Goal: Contribute content

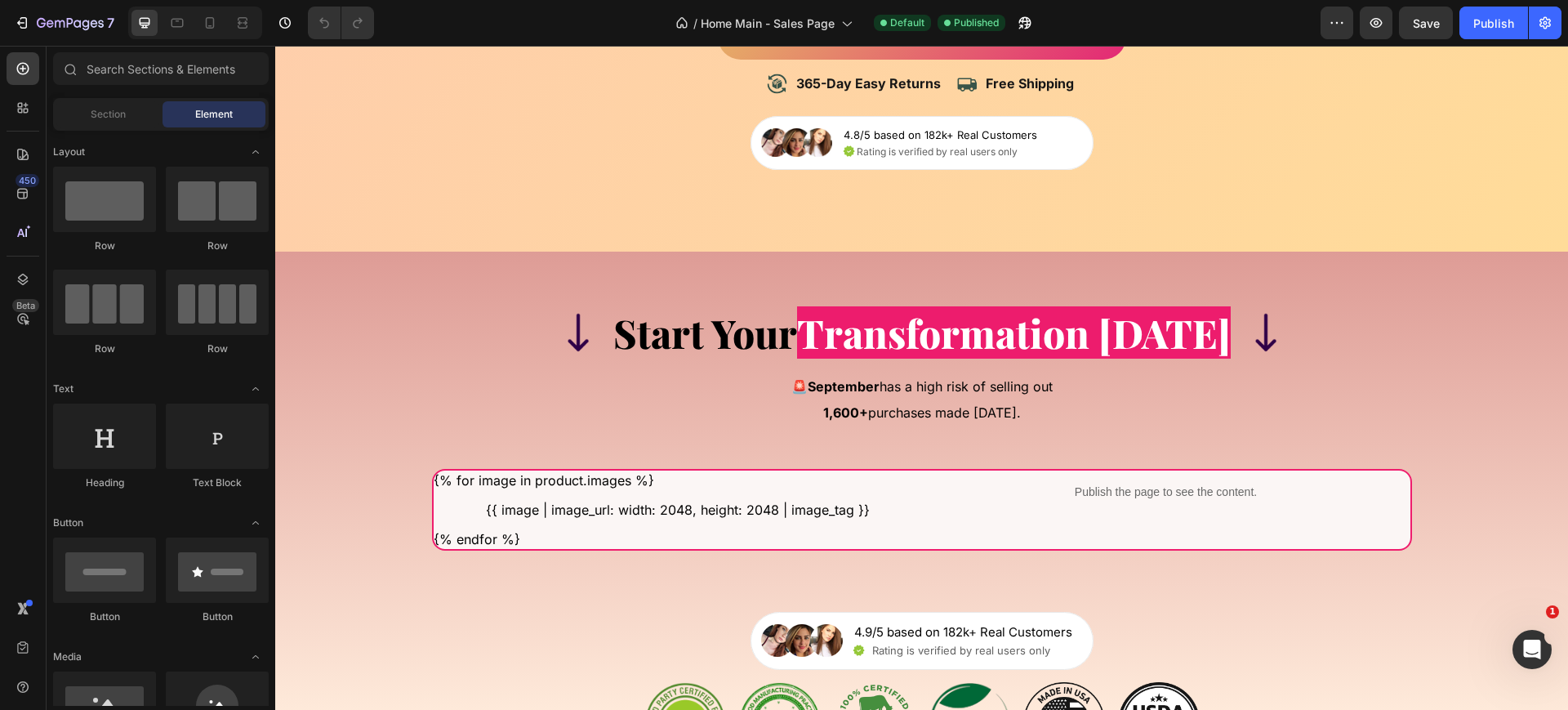
scroll to position [12822, 0]
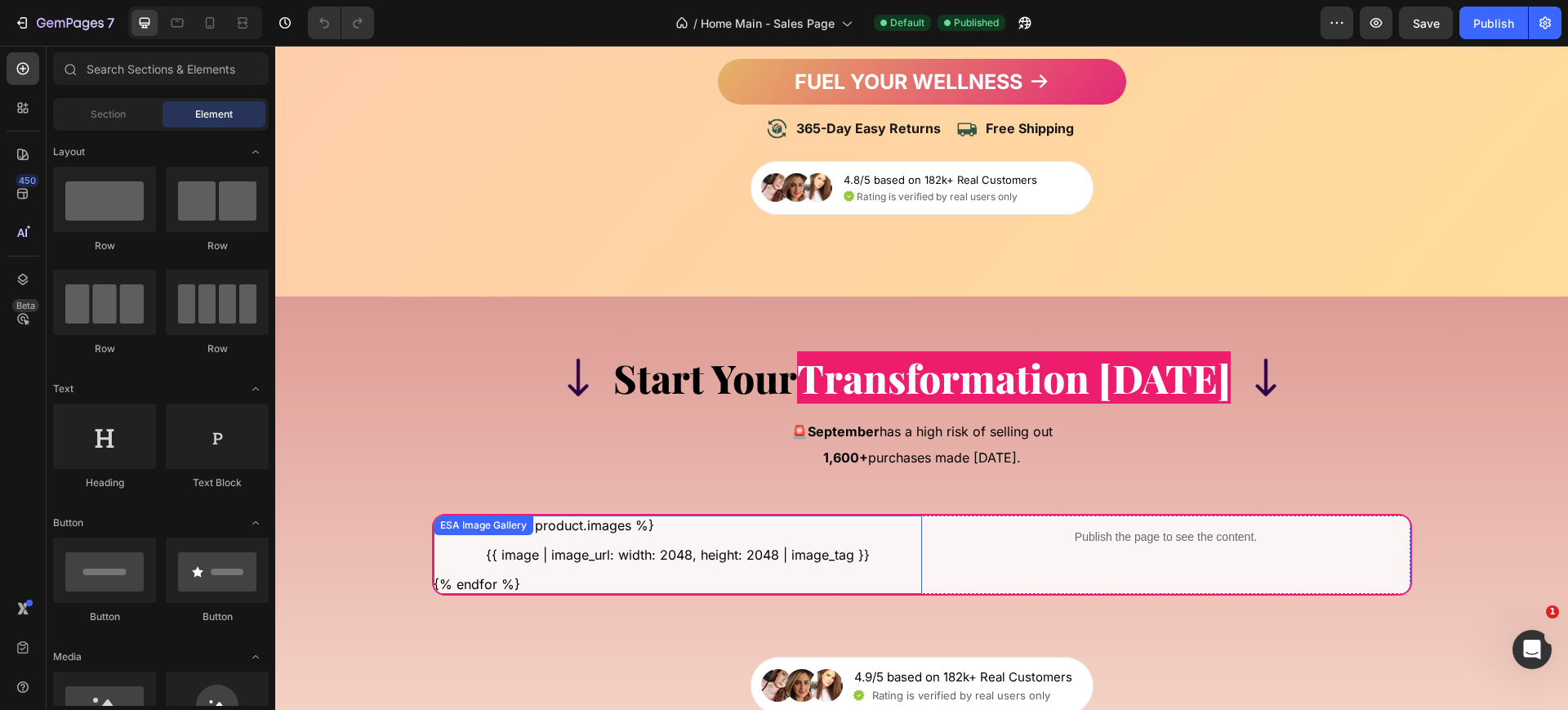
click at [856, 573] on div "Image Start Your Transformation [DATE] Heading Image Row Row Start Your Transfo…" at bounding box center [922, 586] width 1169 height 553
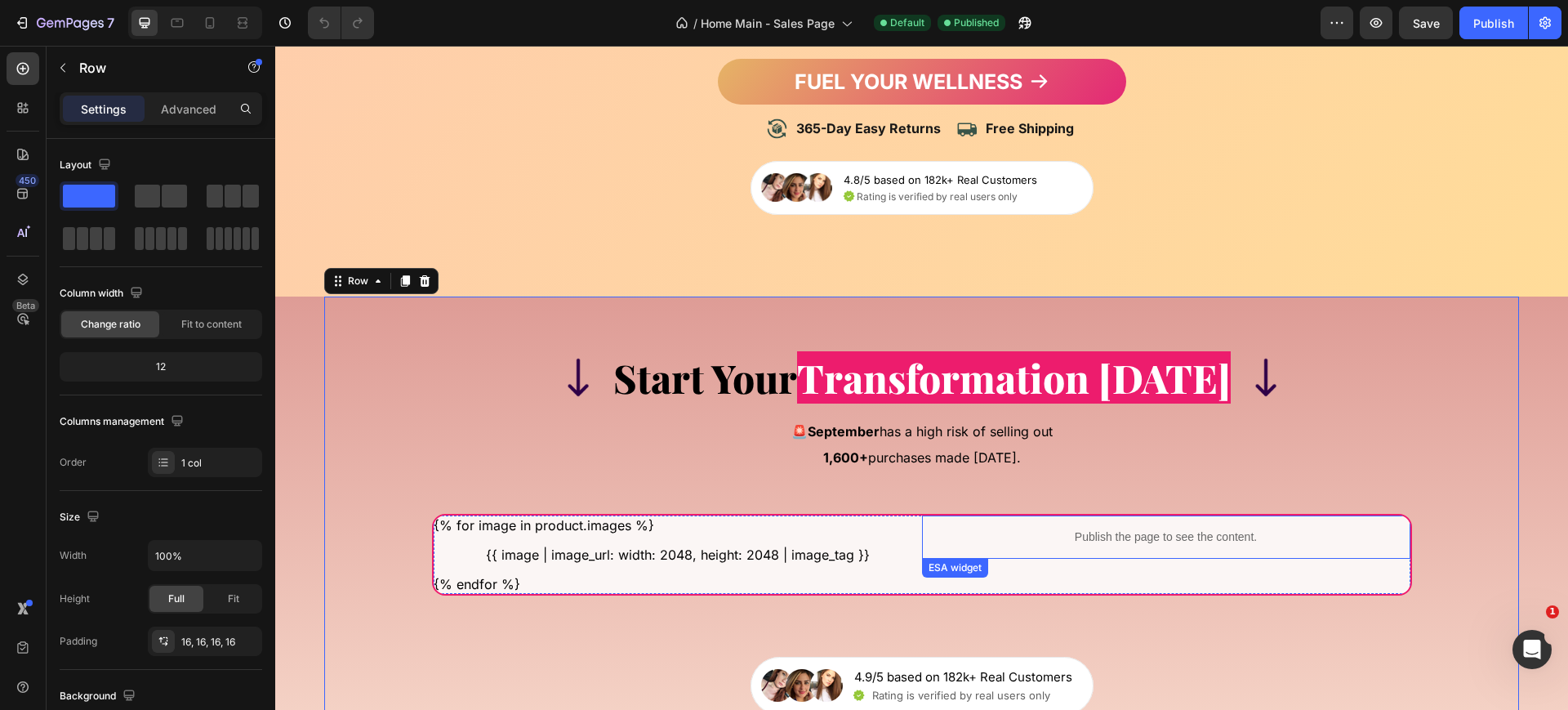
click at [1058, 546] on p "Publish the page to see the content." at bounding box center [1165, 536] width 488 height 17
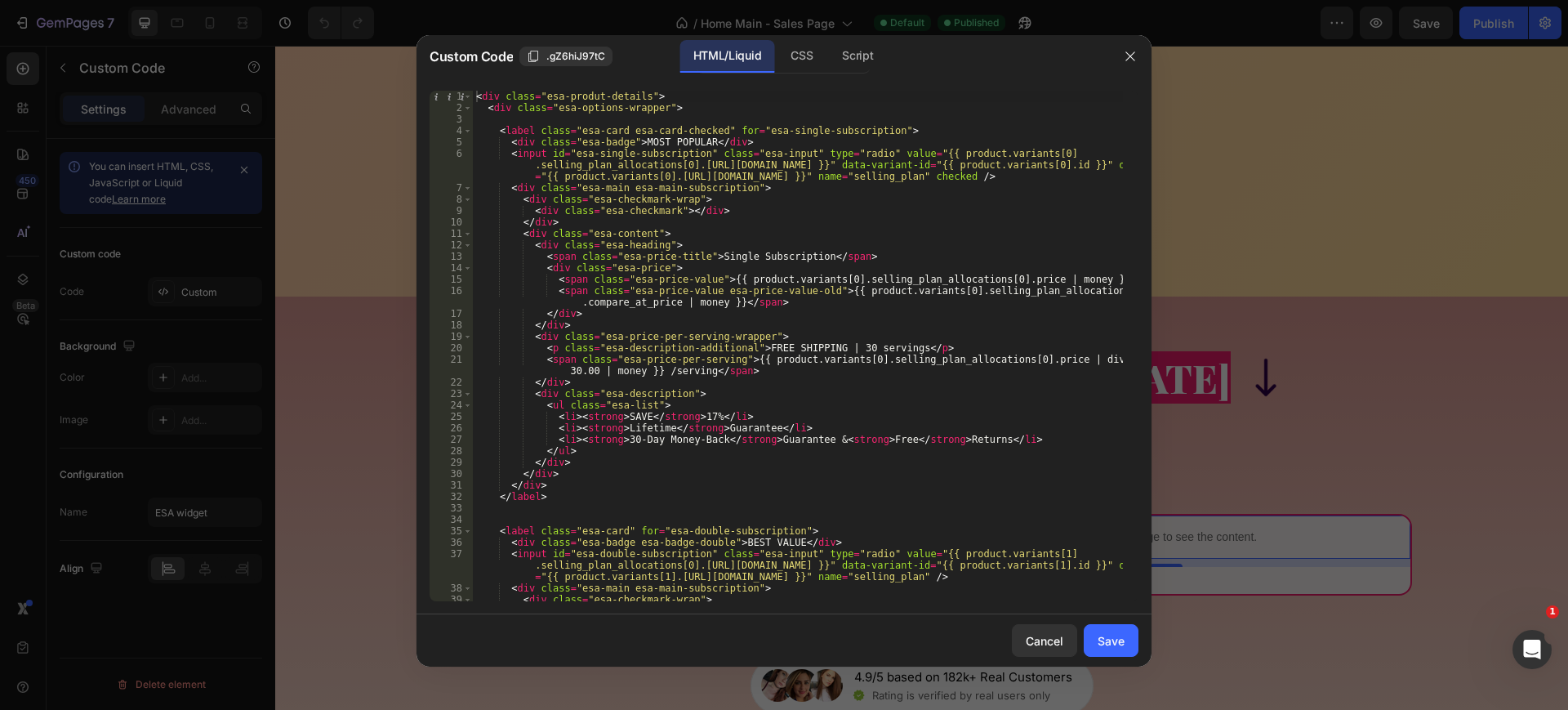
click at [673, 214] on div "< div class = "esa-produt-details" > < div class = "esa-options-wrapper" > < la…" at bounding box center [798, 357] width 650 height 534
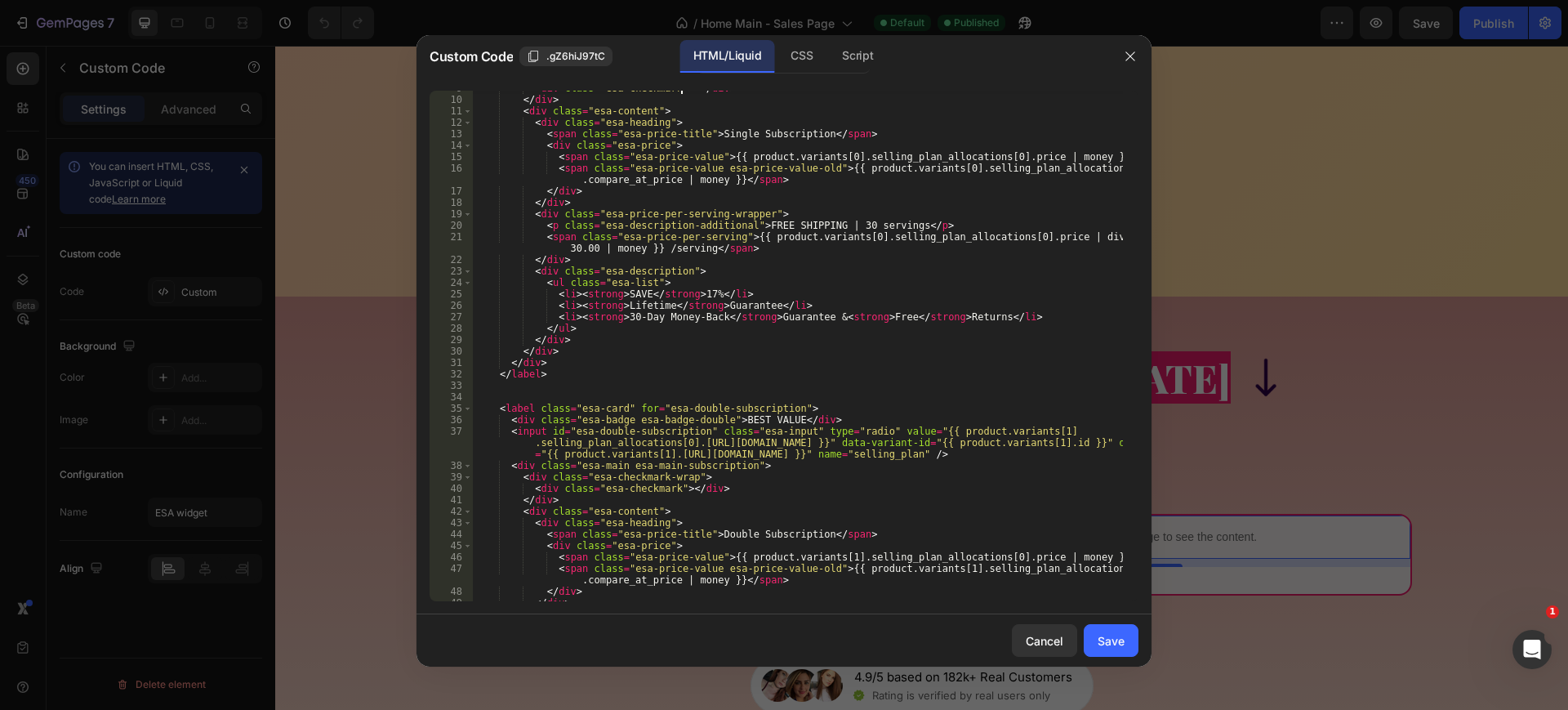
scroll to position [122, 0]
click at [675, 486] on div "< div class = "esa-checkmark" > </ div > </ div > < div class = "esa-content" >…" at bounding box center [798, 349] width 650 height 534
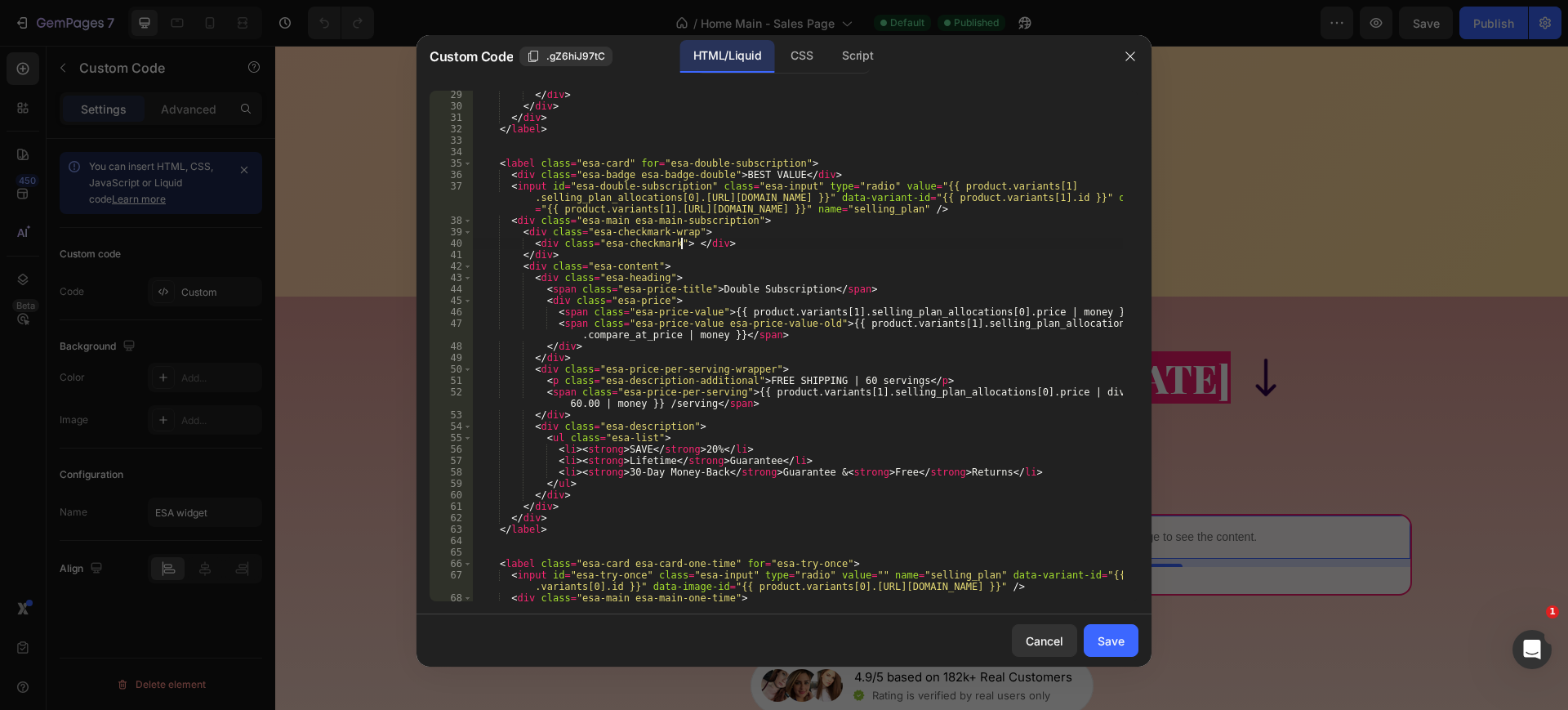
scroll to position [490, 0]
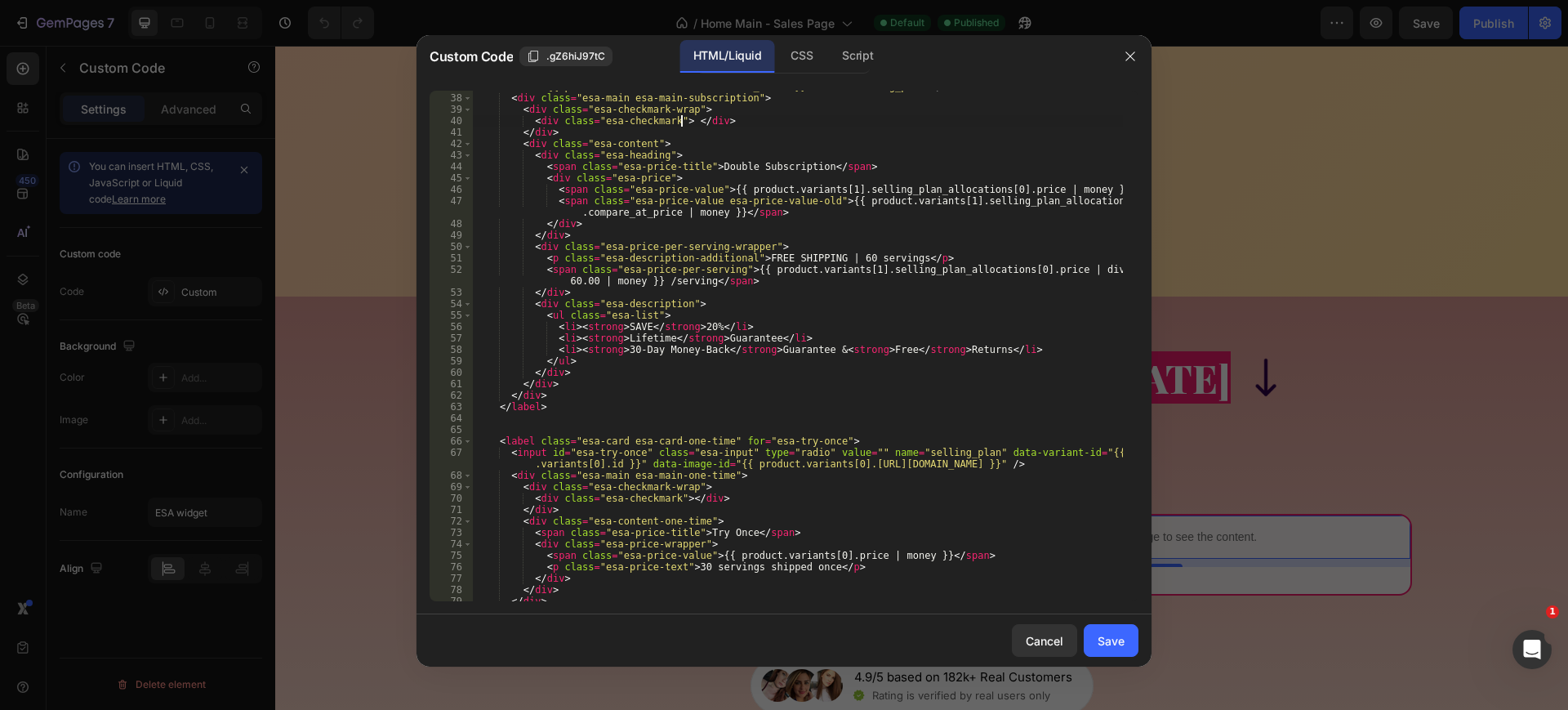
click at [675, 497] on div "< input id = "esa-double-subscription" class = "esa-input" type = "radio" value…" at bounding box center [798, 336] width 650 height 556
type textarea "<div class="esa-checkmark"> </div>"
click at [1091, 625] on button "Save" at bounding box center [1111, 640] width 55 height 33
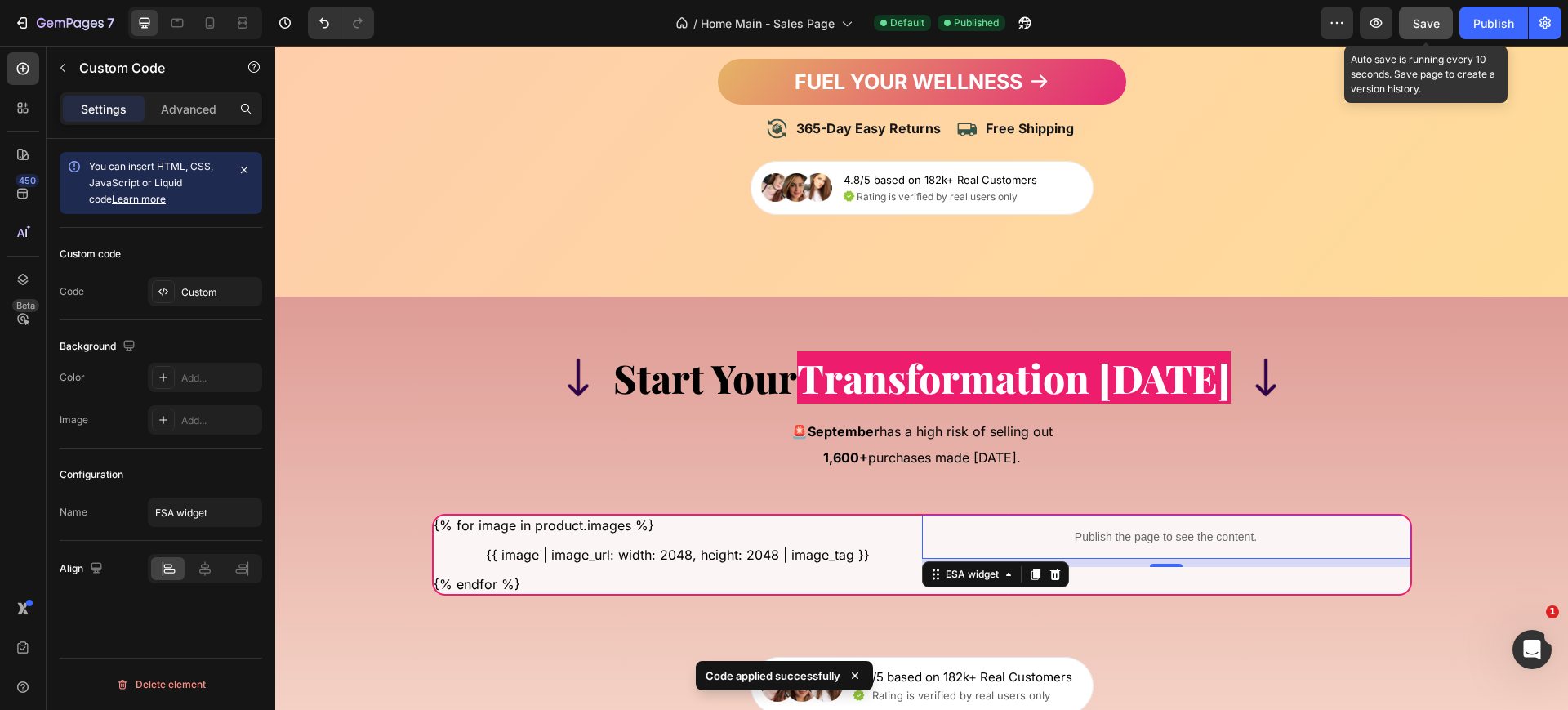
click at [1428, 23] on span "Save" at bounding box center [1425, 23] width 27 height 14
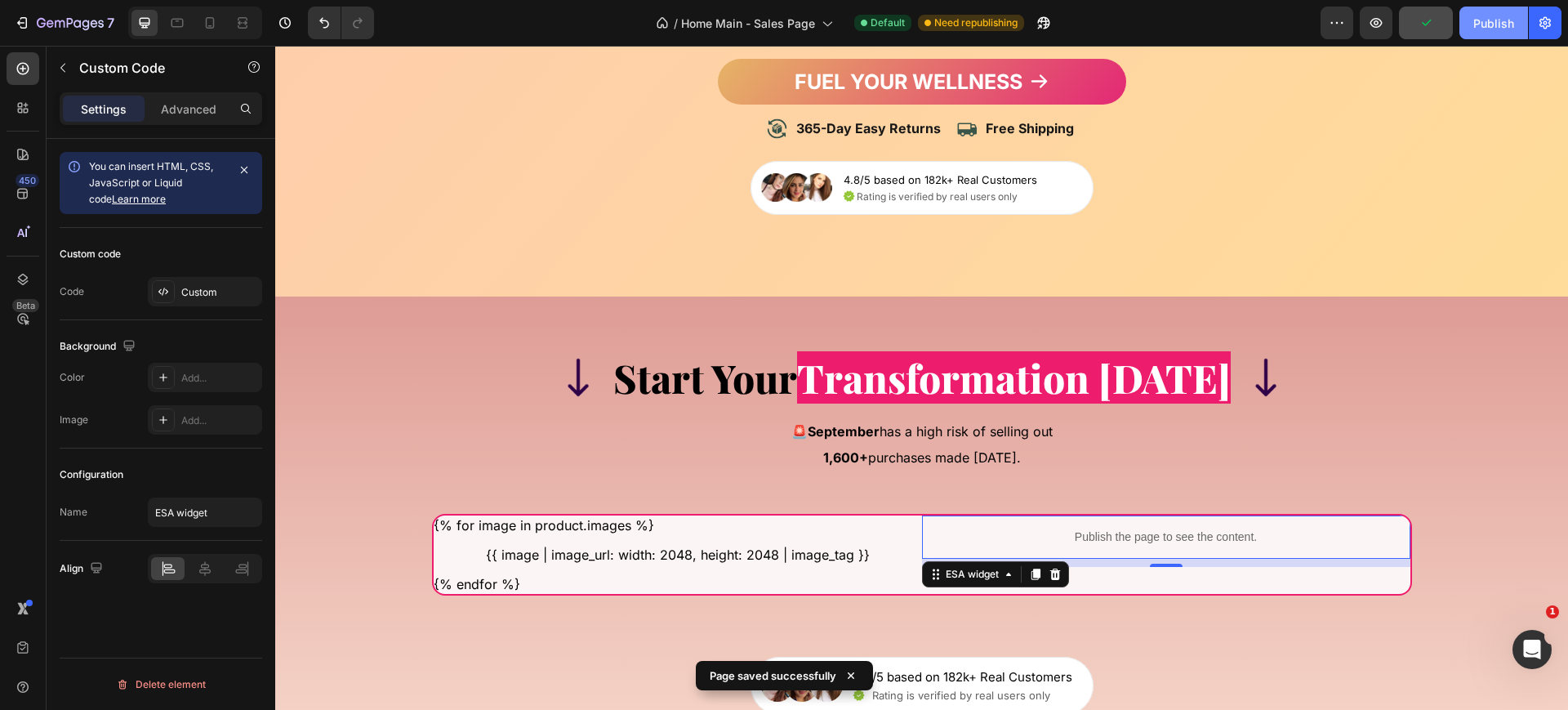
click at [1498, 30] on div "Publish" at bounding box center [1493, 23] width 41 height 17
